Goal: Answer question/provide support

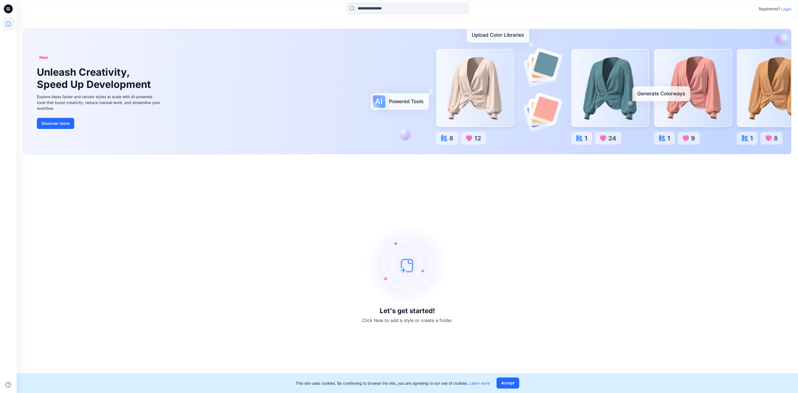
click at [321, 10] on p "Login" at bounding box center [786, 9] width 10 height 6
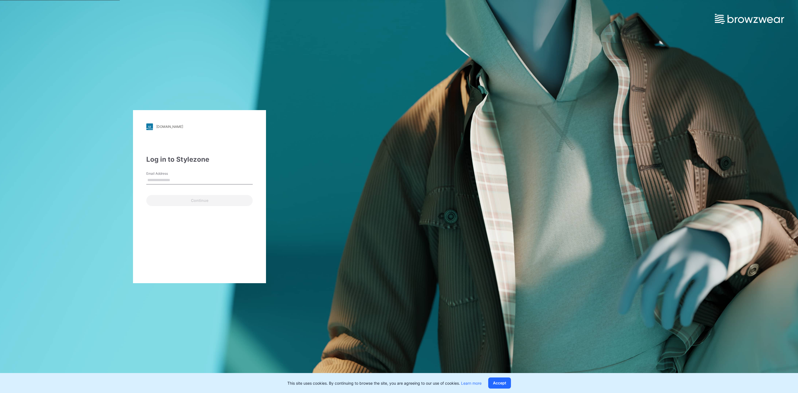
type input "**********"
click at [188, 145] on button "Continue" at bounding box center [199, 200] width 106 height 11
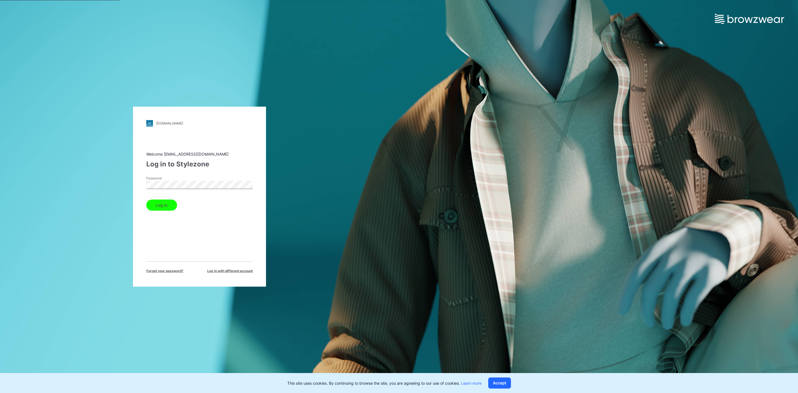
click at [165, 145] on button "Log in" at bounding box center [161, 204] width 31 height 11
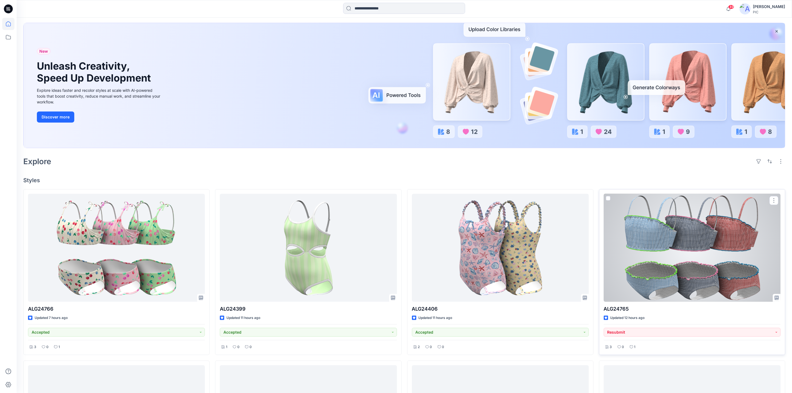
scroll to position [181, 0]
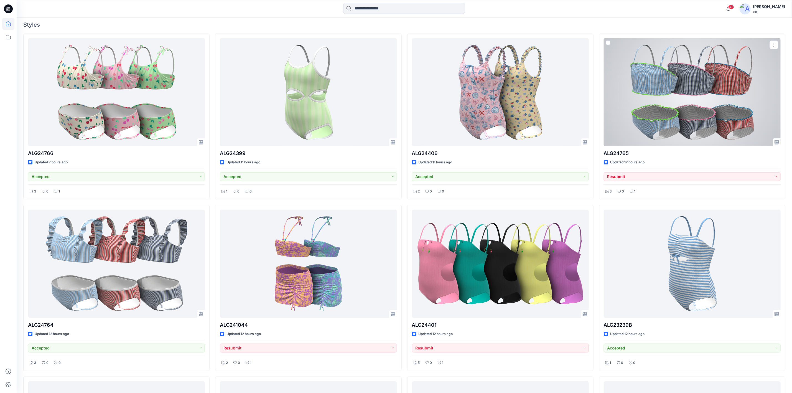
click at [321, 129] on div at bounding box center [692, 92] width 177 height 108
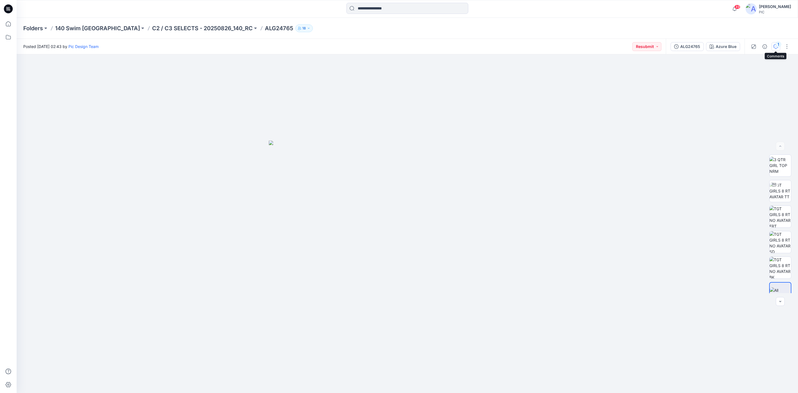
click at [321, 46] on div "1" at bounding box center [779, 45] width 6 height 6
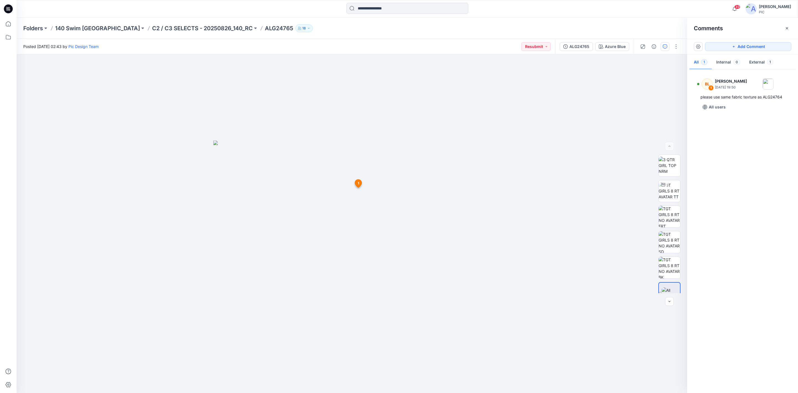
click at [321, 145] on div "BL 1 [PERSON_NAME] [DATE] 19:50 please use same fabric texture as ALG24764 All …" at bounding box center [742, 230] width 111 height 318
click at [152, 26] on p "C2 / C3 SELECTS - 20250826_140_RC" at bounding box center [202, 28] width 101 height 8
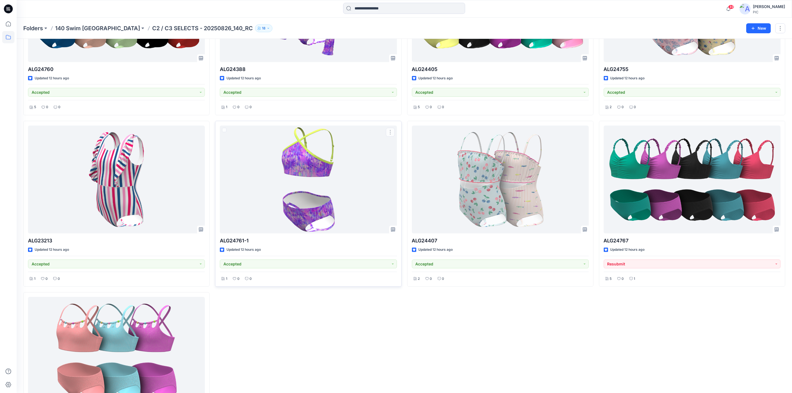
scroll to position [483, 0]
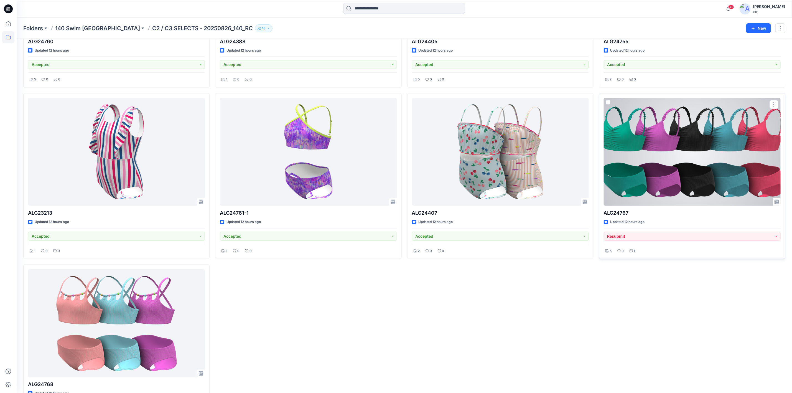
click at [321, 145] on div at bounding box center [692, 152] width 177 height 108
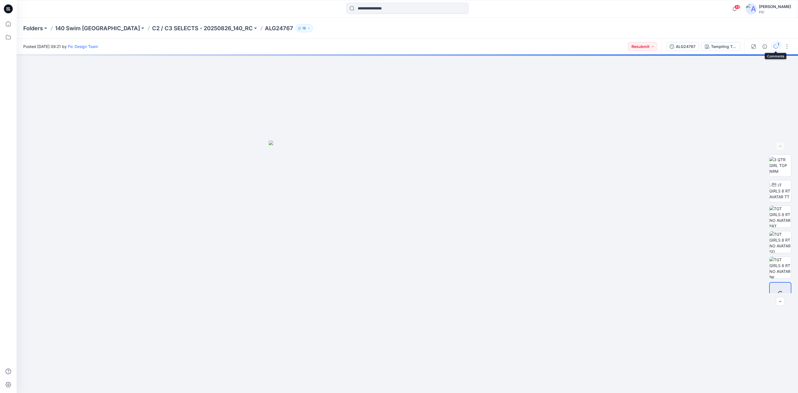
click at [321, 46] on div "1" at bounding box center [779, 45] width 6 height 6
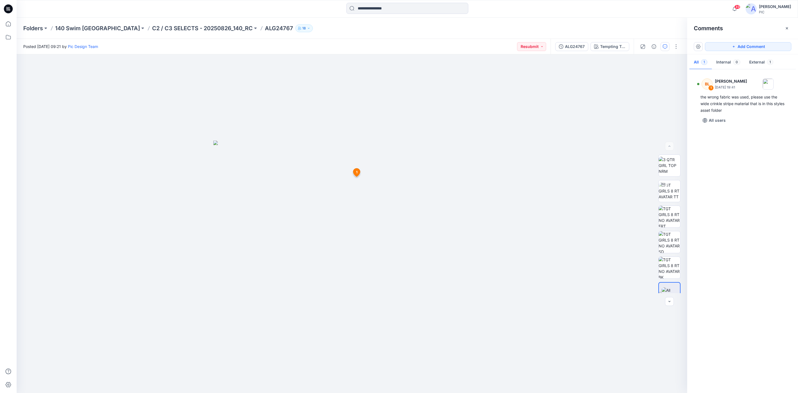
click at [321, 145] on div "BL 1 [PERSON_NAME] [DATE] 19:41 the wrong fabric was used, please use the wide …" at bounding box center [742, 230] width 111 height 318
click at [181, 29] on p "C2 / C3 SELECTS - 20250826_140_RC" at bounding box center [202, 28] width 101 height 8
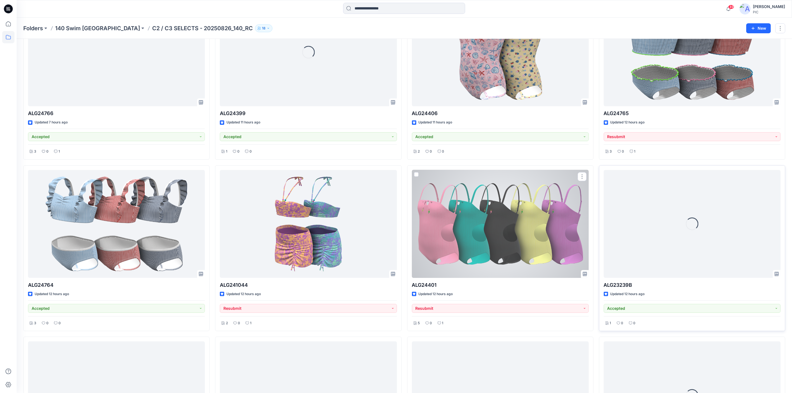
scroll to position [55, 0]
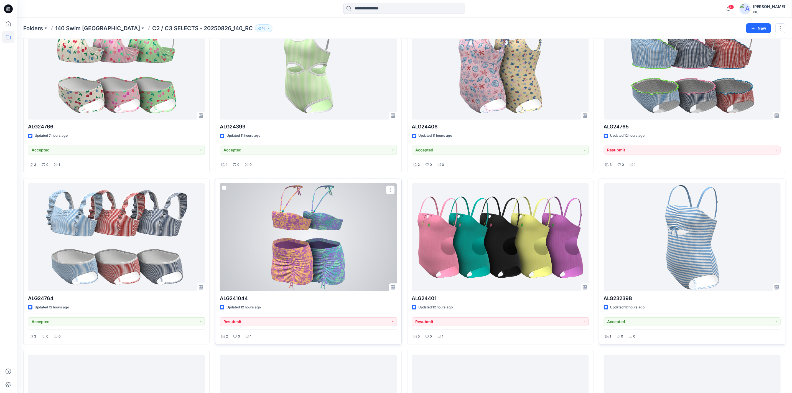
click at [291, 145] on div at bounding box center [308, 237] width 177 height 108
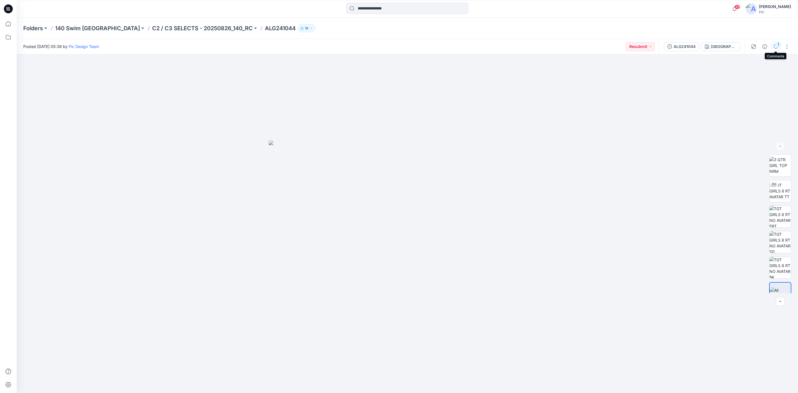
click at [321, 43] on button "1" at bounding box center [775, 46] width 9 height 9
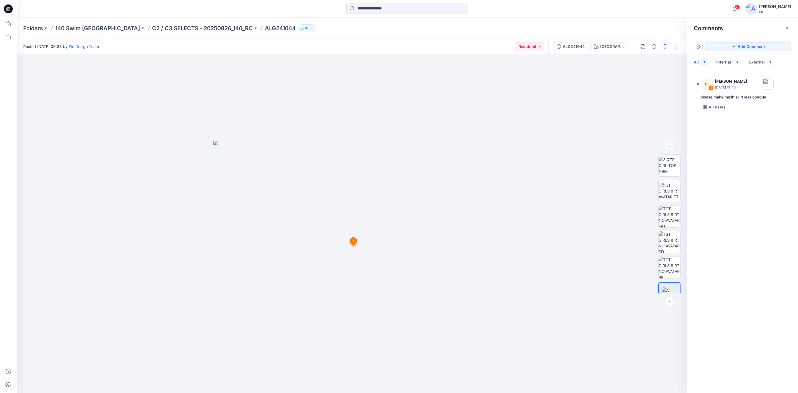
click at [321, 145] on div "BL 1 [PERSON_NAME] [DATE] 19:45 please make mesh skirt less opaque All users" at bounding box center [742, 230] width 111 height 318
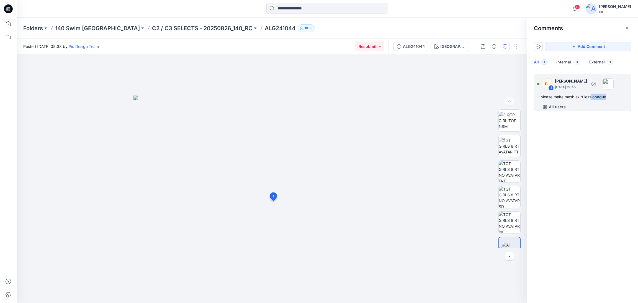
drag, startPoint x: 609, startPoint y: 98, endPoint x: 592, endPoint y: 99, distance: 17.2
click at [321, 99] on div "please make mesh skirt less opaque" at bounding box center [583, 97] width 84 height 7
copy div "opaque"
